Goal: Task Accomplishment & Management: Use online tool/utility

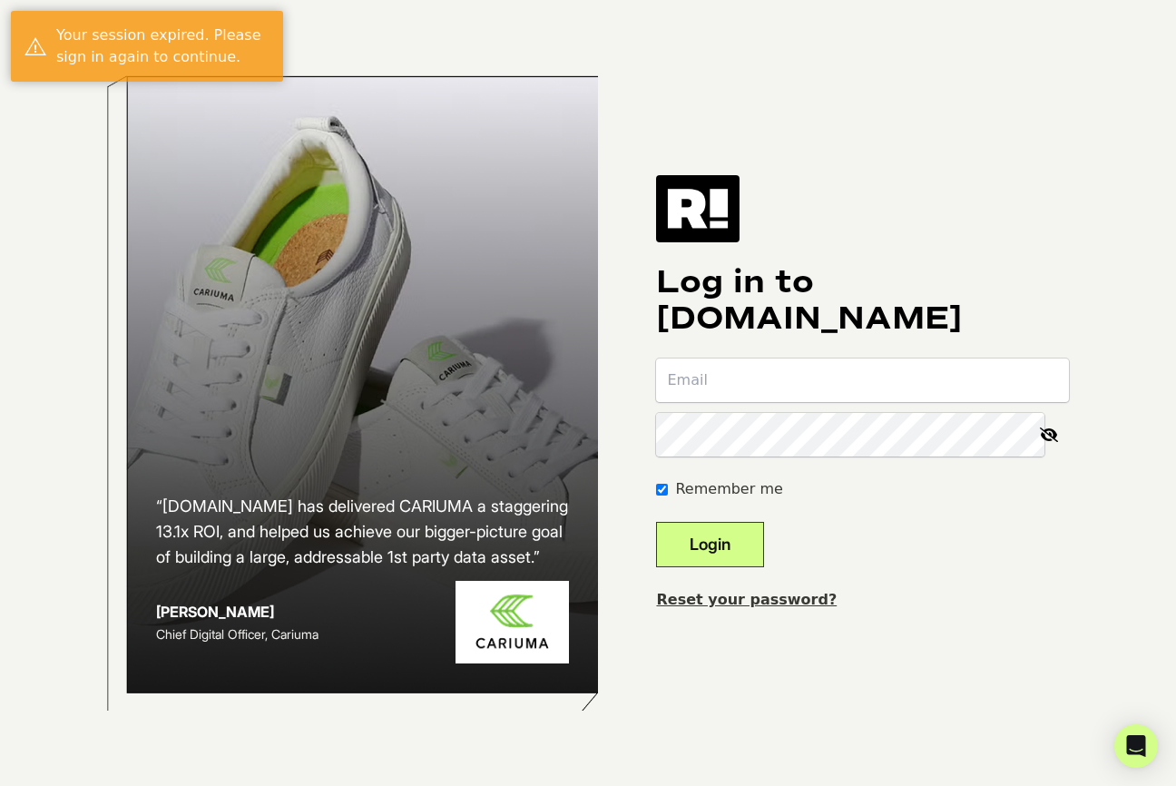
click at [740, 380] on input "email" at bounding box center [862, 380] width 413 height 44
click at [0, 785] on com-1password-button at bounding box center [0, 786] width 0 height 0
type input "[PERSON_NAME][EMAIL_ADDRESS][DOMAIN_NAME]"
click at [751, 560] on button "Login" at bounding box center [710, 544] width 108 height 45
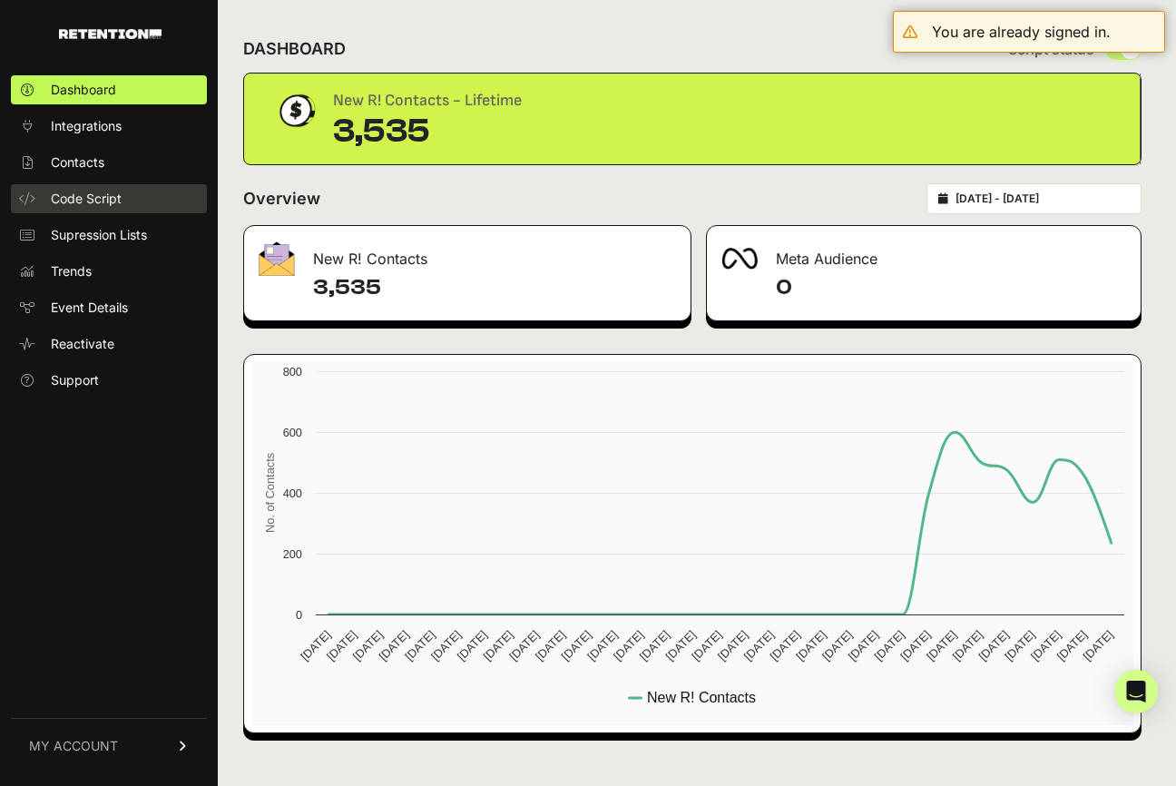
click at [153, 201] on link "Code Script" at bounding box center [109, 198] width 196 height 29
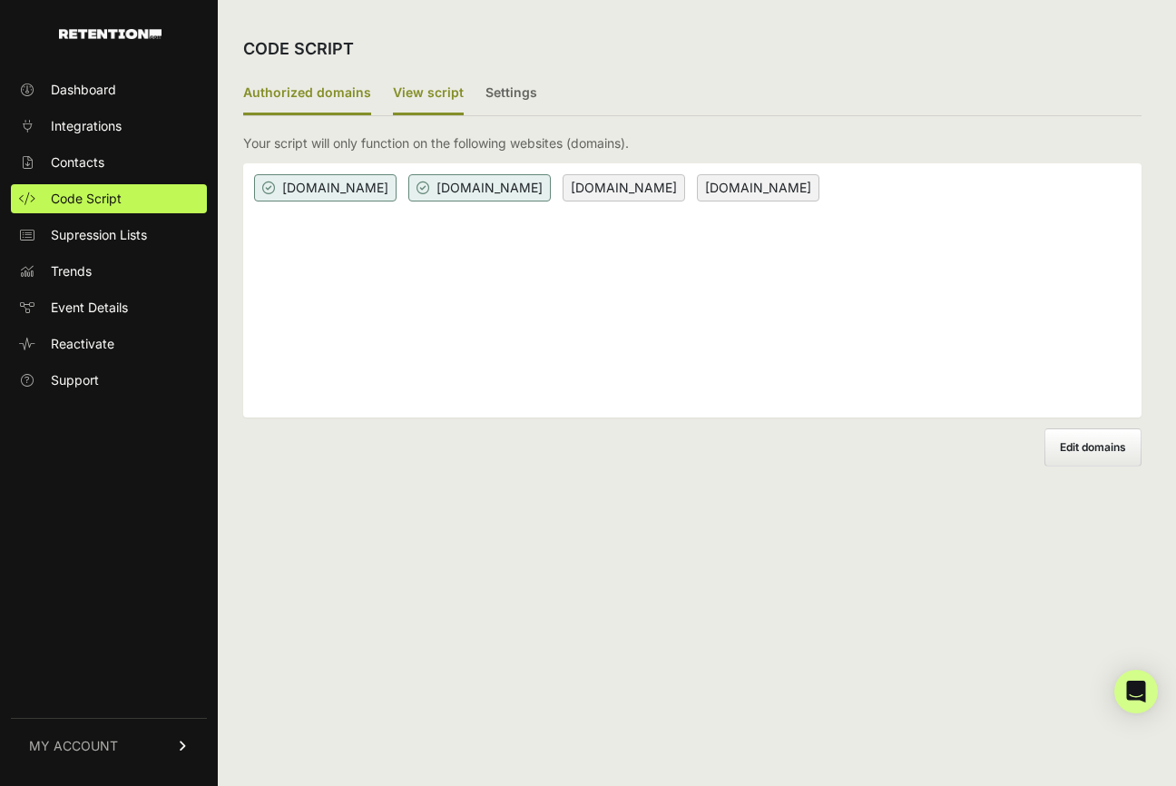
click at [393, 103] on label "View script" at bounding box center [428, 94] width 71 height 43
click at [0, 0] on input "View script" at bounding box center [0, 0] width 0 height 0
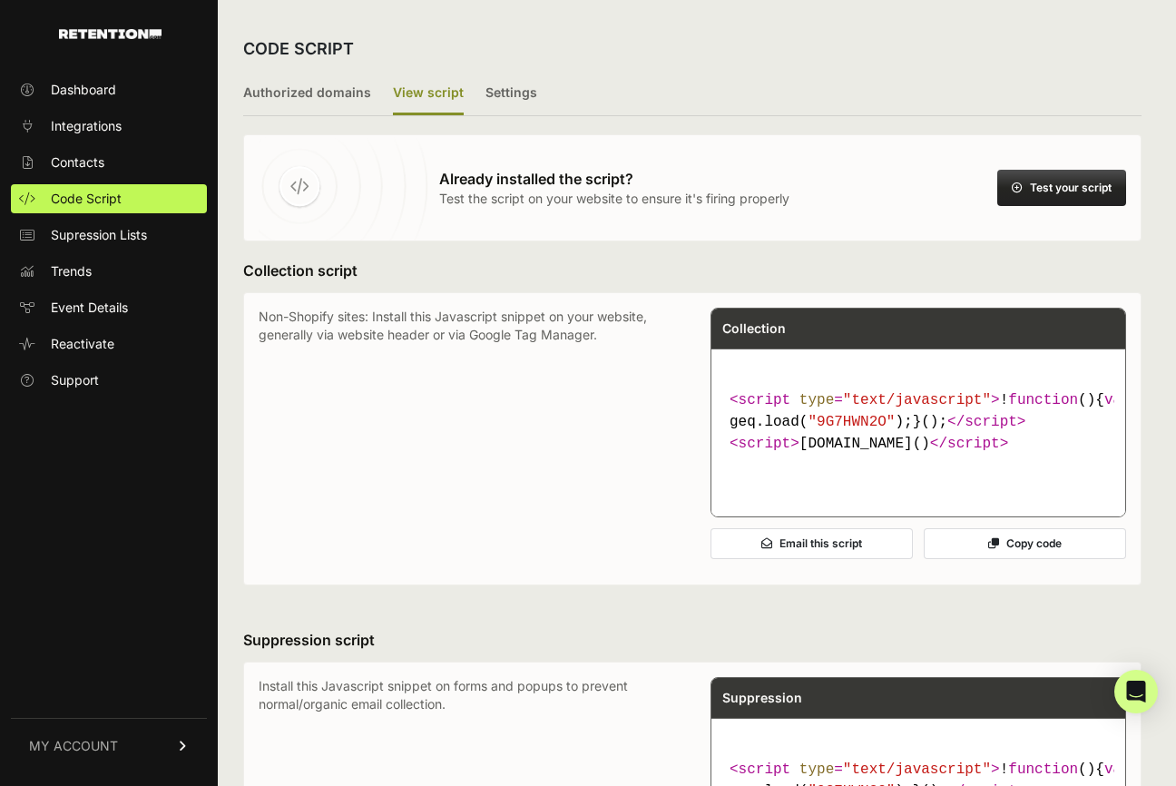
click at [992, 549] on icon at bounding box center [993, 543] width 11 height 11
